Goal: Task Accomplishment & Management: Manage account settings

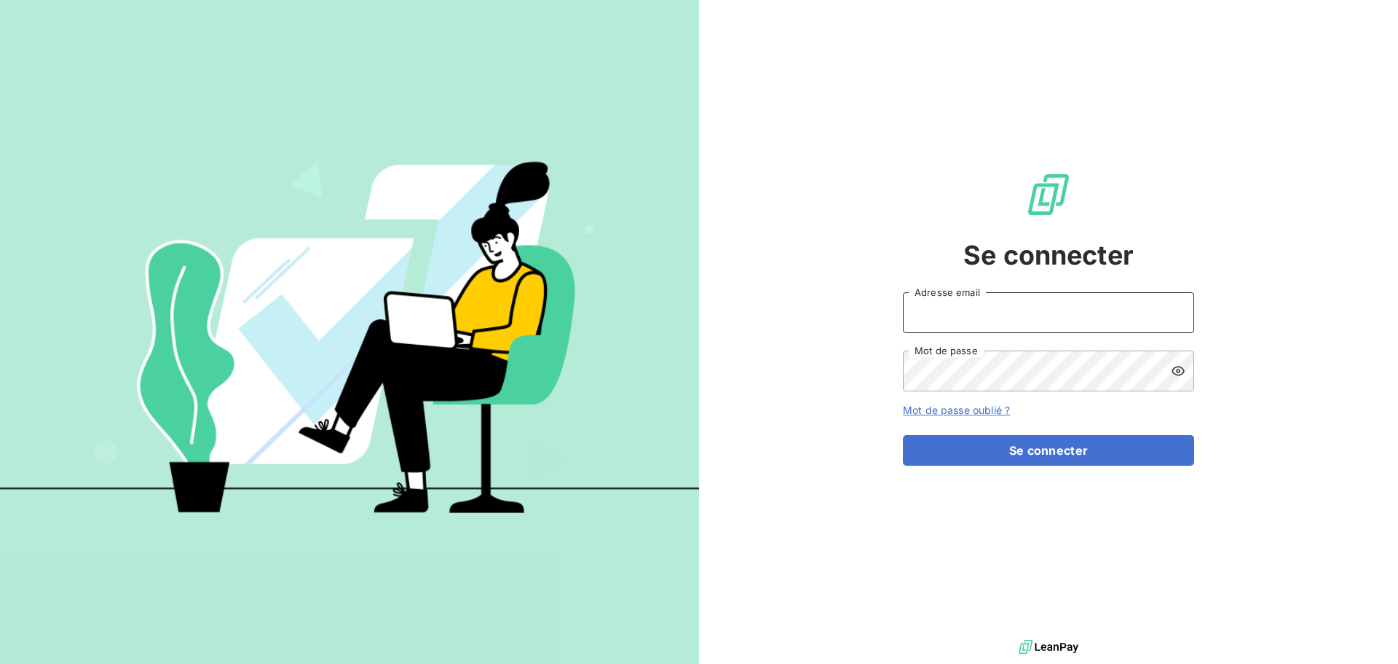
type input "[EMAIL_ADDRESS][DOMAIN_NAME]"
click at [963, 420] on form "[EMAIL_ADDRESS][DOMAIN_NAME] Adresse email Mot de passe Mot de passe oublié ? S…" at bounding box center [1048, 378] width 291 height 173
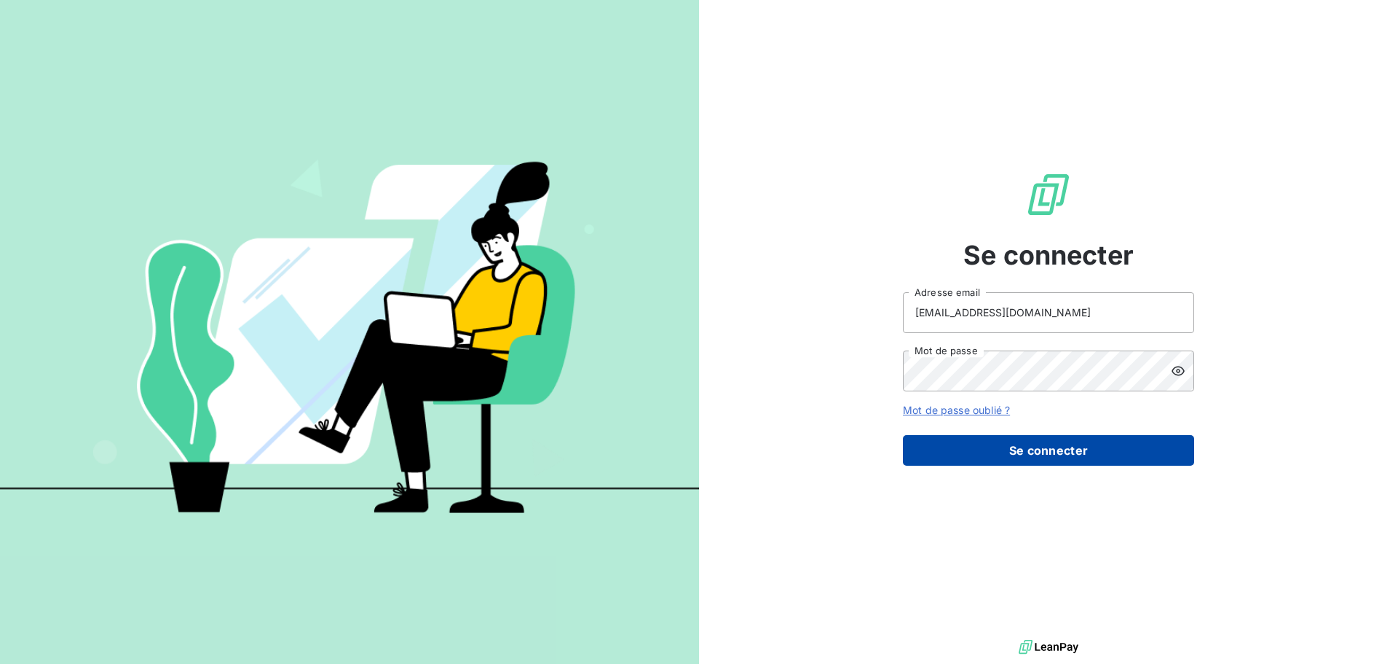
click at [976, 441] on button "Se connecter" at bounding box center [1048, 450] width 291 height 31
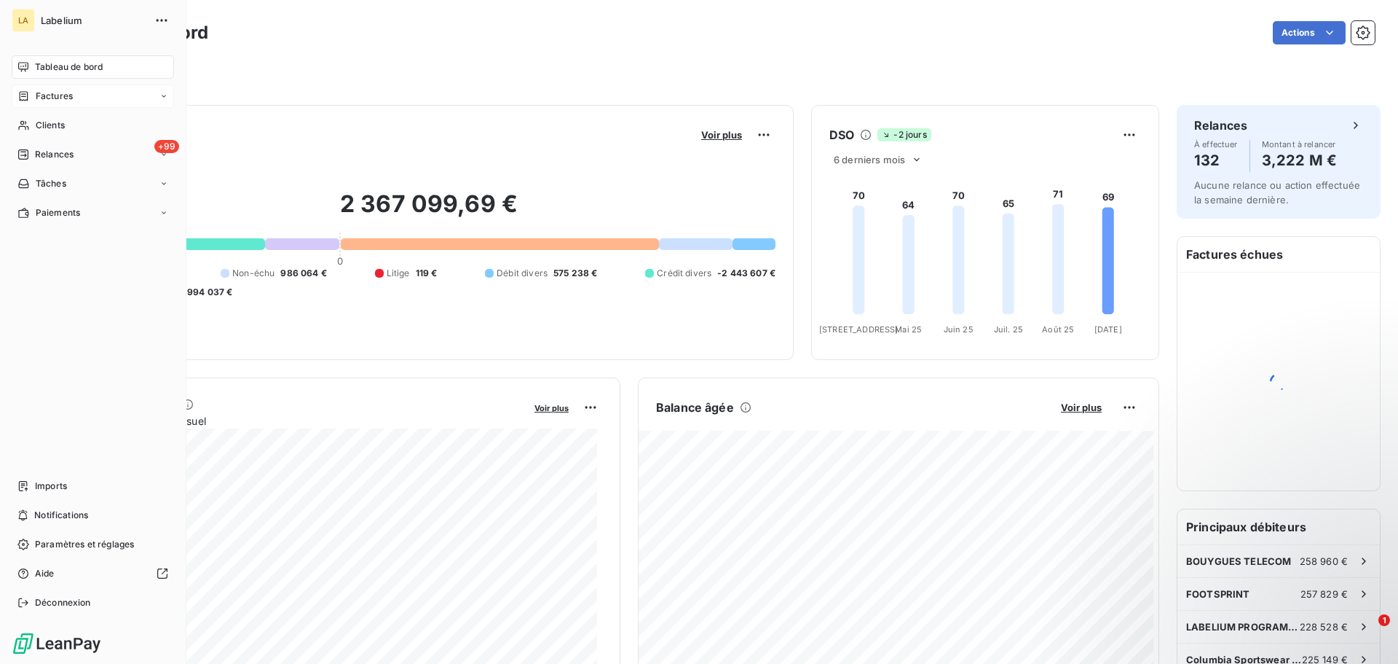
click at [30, 96] on div "Factures" at bounding box center [44, 96] width 55 height 13
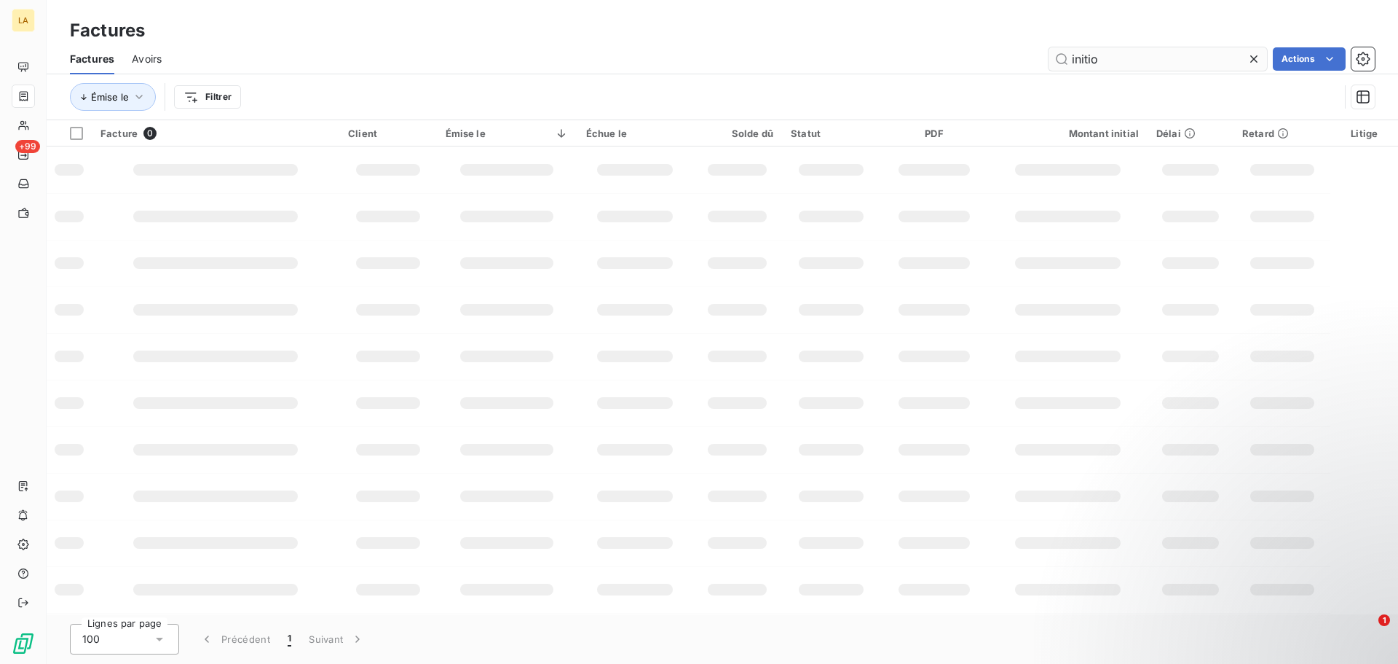
click at [1096, 59] on input "initio" at bounding box center [1158, 58] width 219 height 23
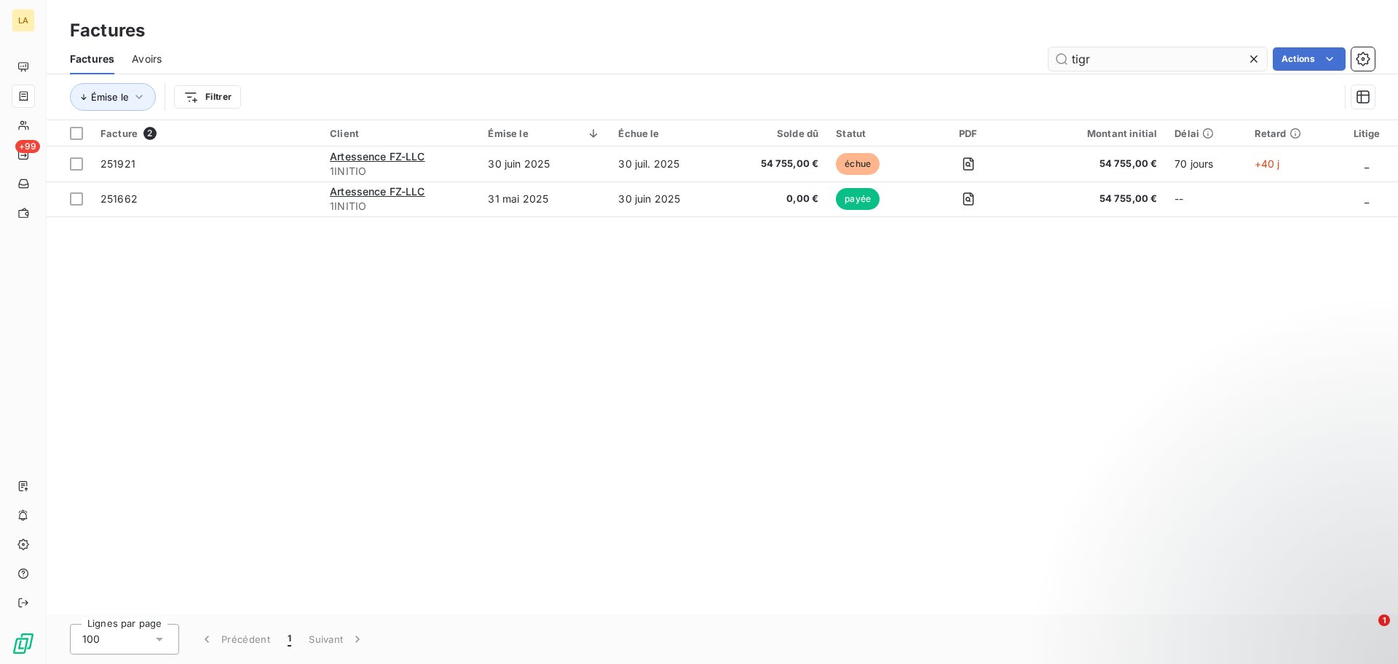
type input "tigr"
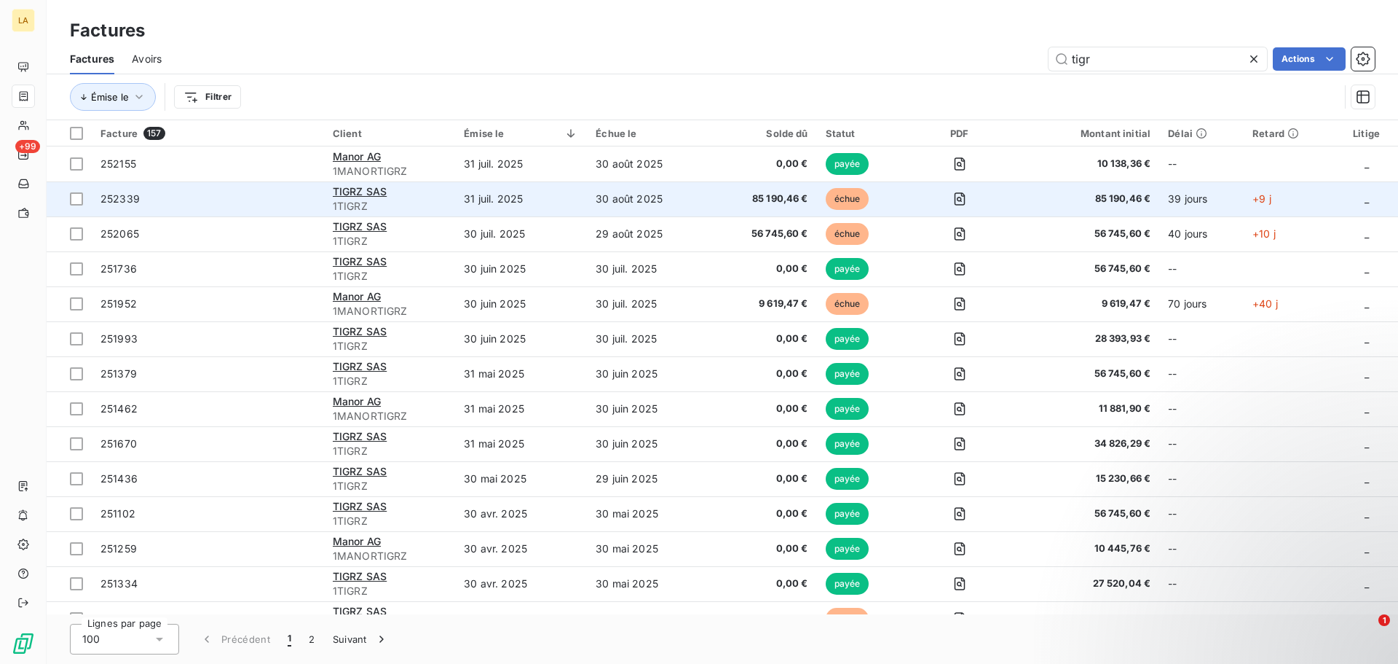
click at [232, 197] on span "252339" at bounding box center [208, 199] width 215 height 15
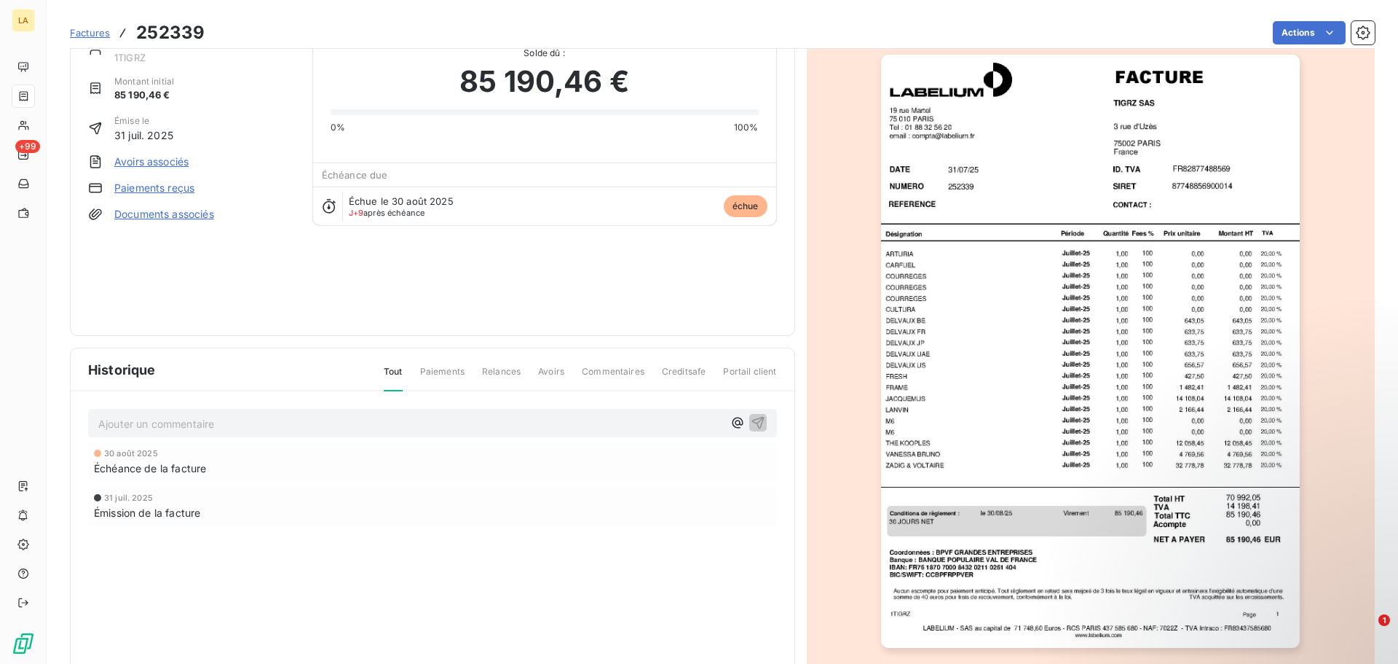
scroll to position [41, 0]
